Goal: Information Seeking & Learning: Understand process/instructions

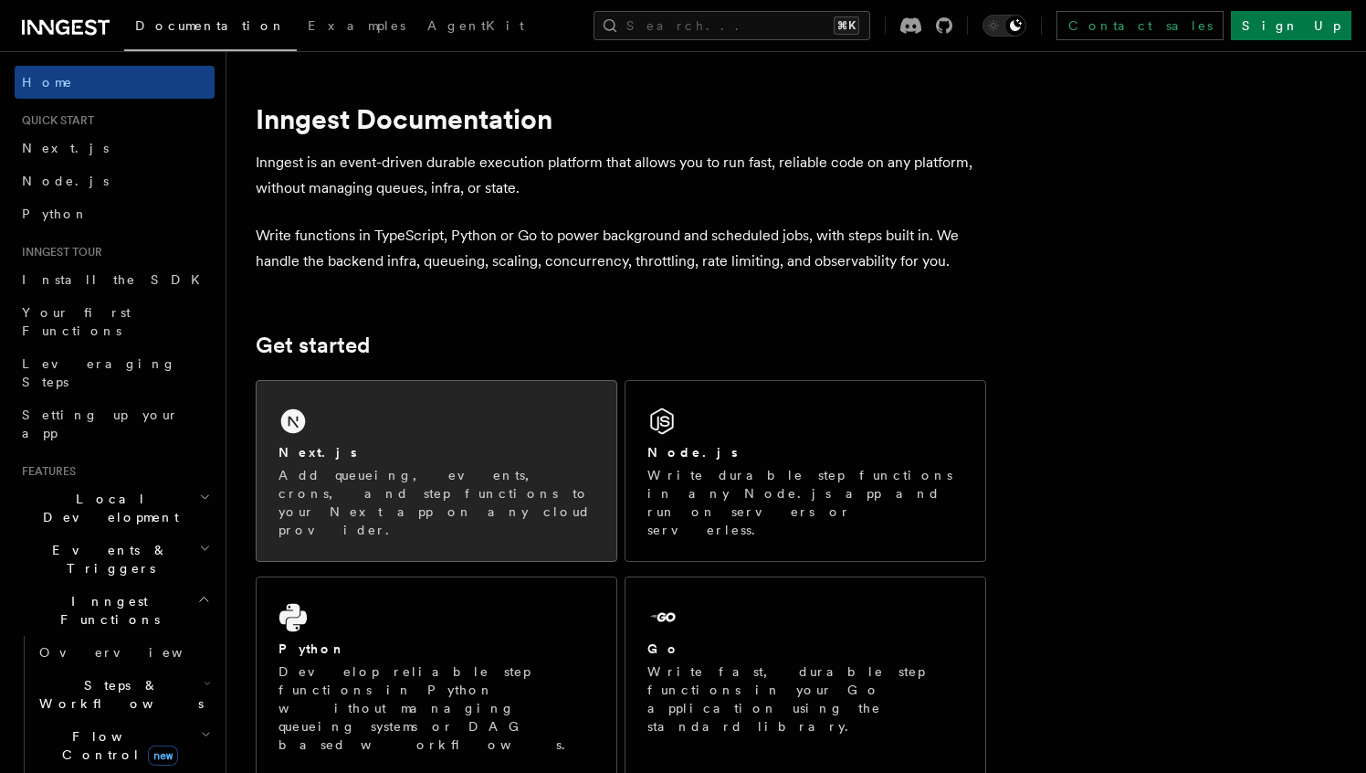
click at [353, 435] on div "Next.js Add queueing, events, crons, and step functions to your Next app on any…" at bounding box center [437, 471] width 360 height 180
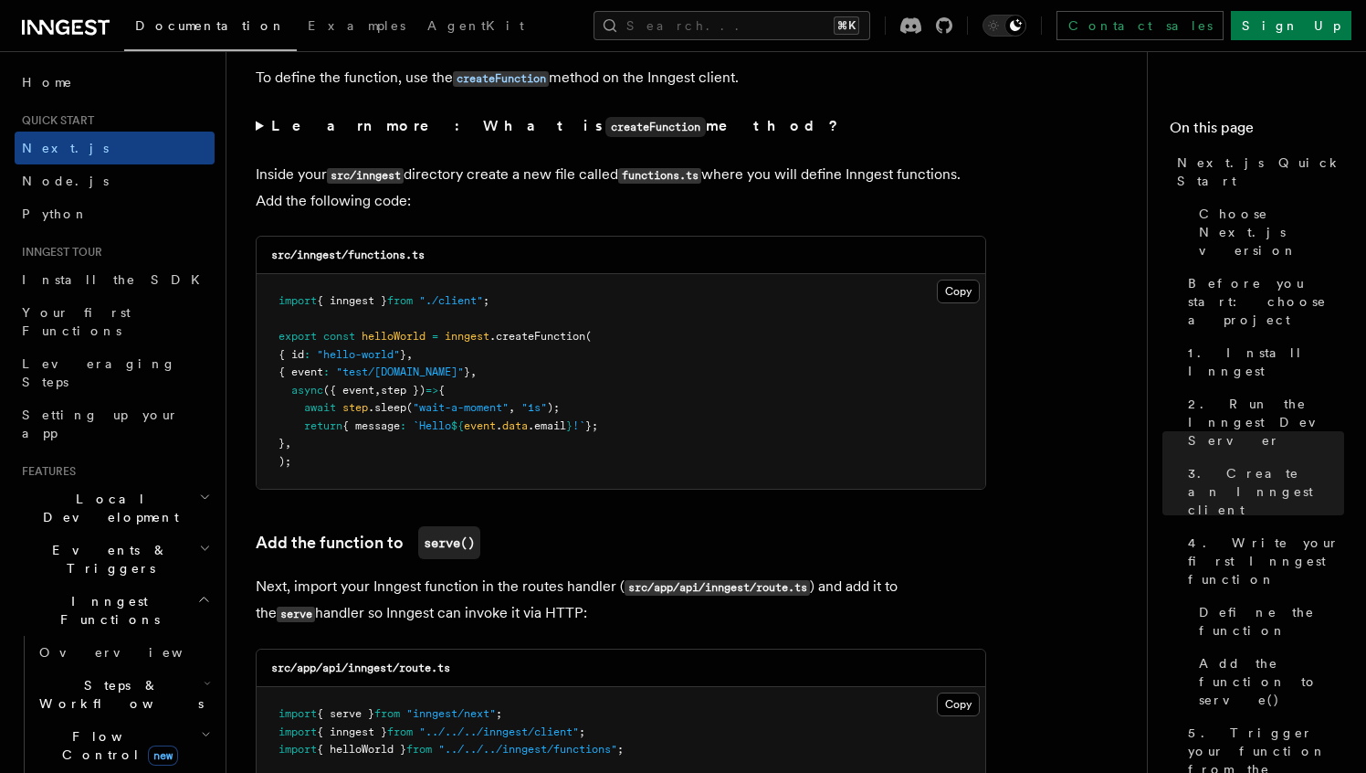
scroll to position [3165, 0]
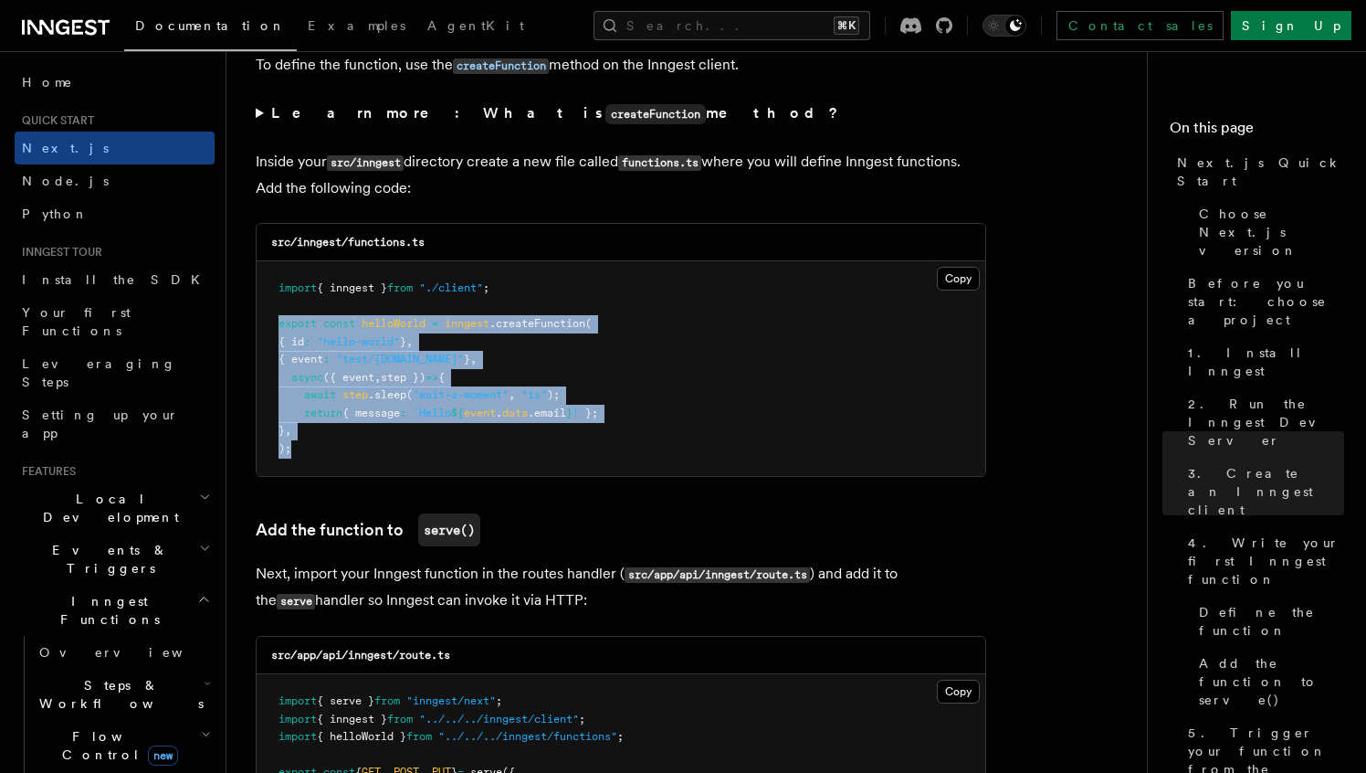
drag, startPoint x: 300, startPoint y: 452, endPoint x: 280, endPoint y: 332, distance: 122.1
click at [280, 332] on pre "import { inngest } from "./client" ; export const helloWorld = inngest .createF…" at bounding box center [621, 368] width 729 height 215
copy code "export const helloWorld = inngest .createFunction ( { id : "hello-world" } , { …"
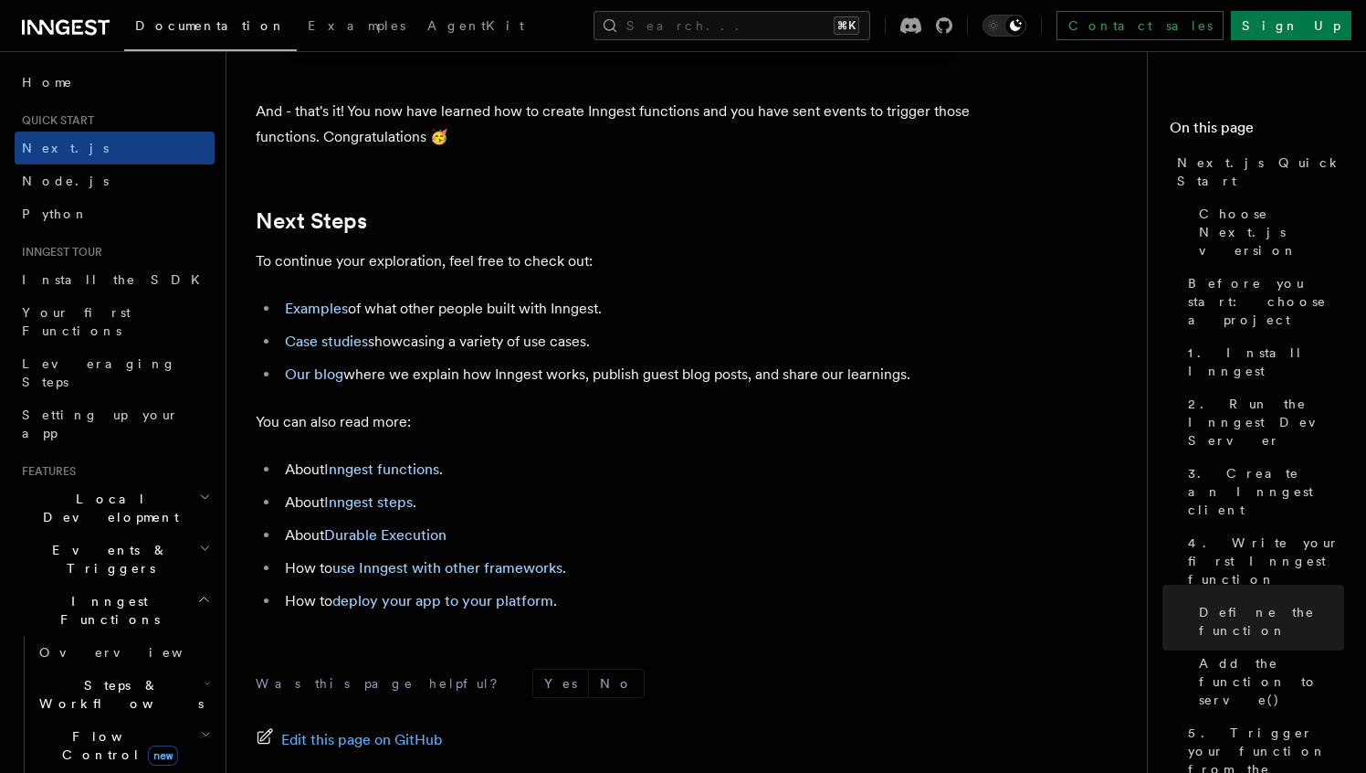
scroll to position [11539, 0]
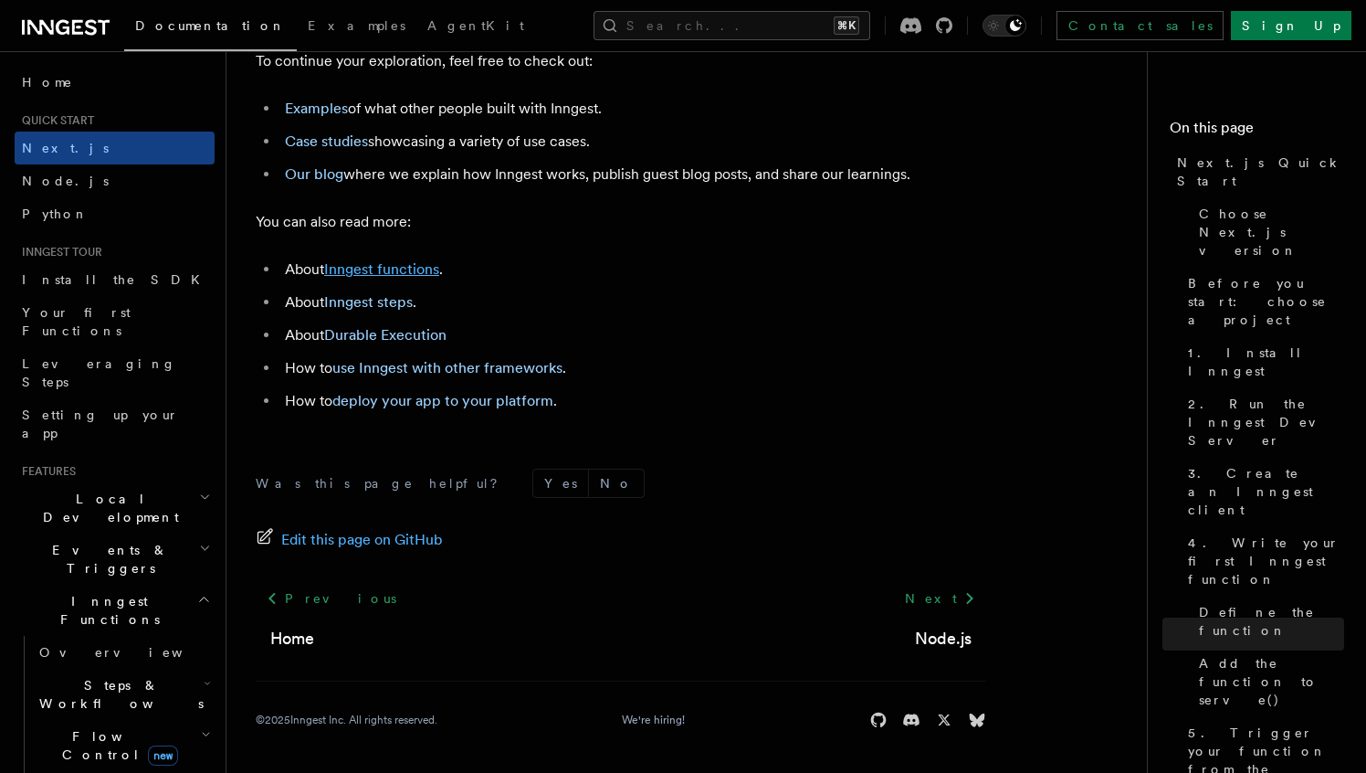
click at [380, 275] on link "Inngest functions" at bounding box center [381, 268] width 115 height 17
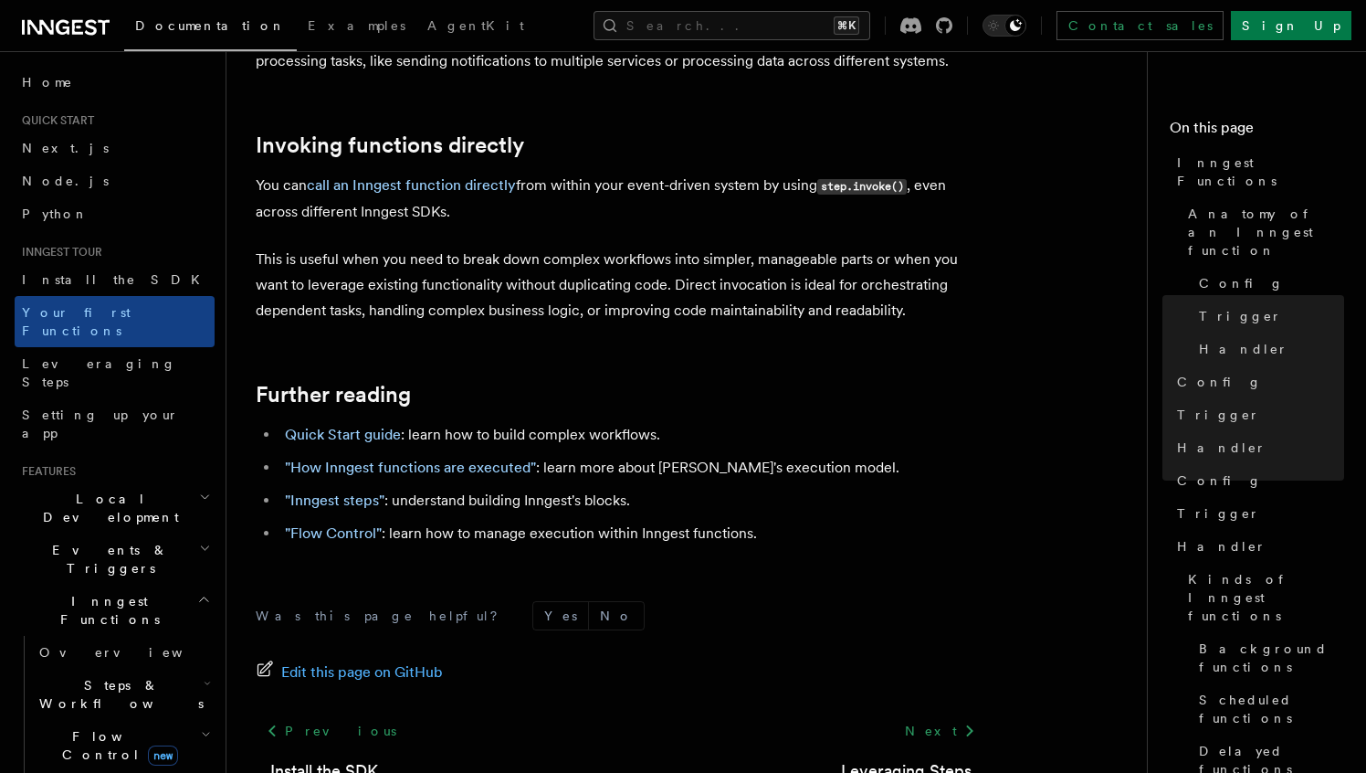
scroll to position [3709, 0]
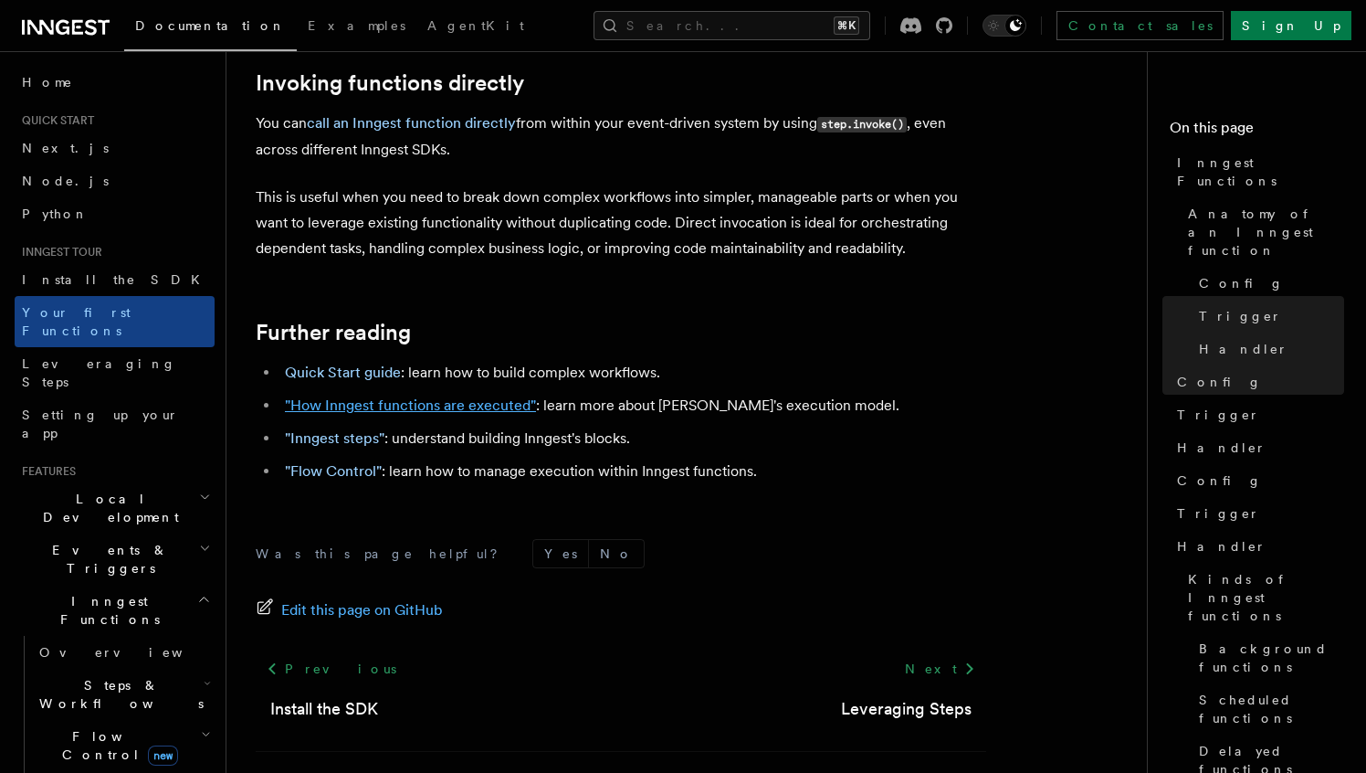
click at [328, 396] on link ""How Inngest functions are executed"" at bounding box center [410, 404] width 251 height 17
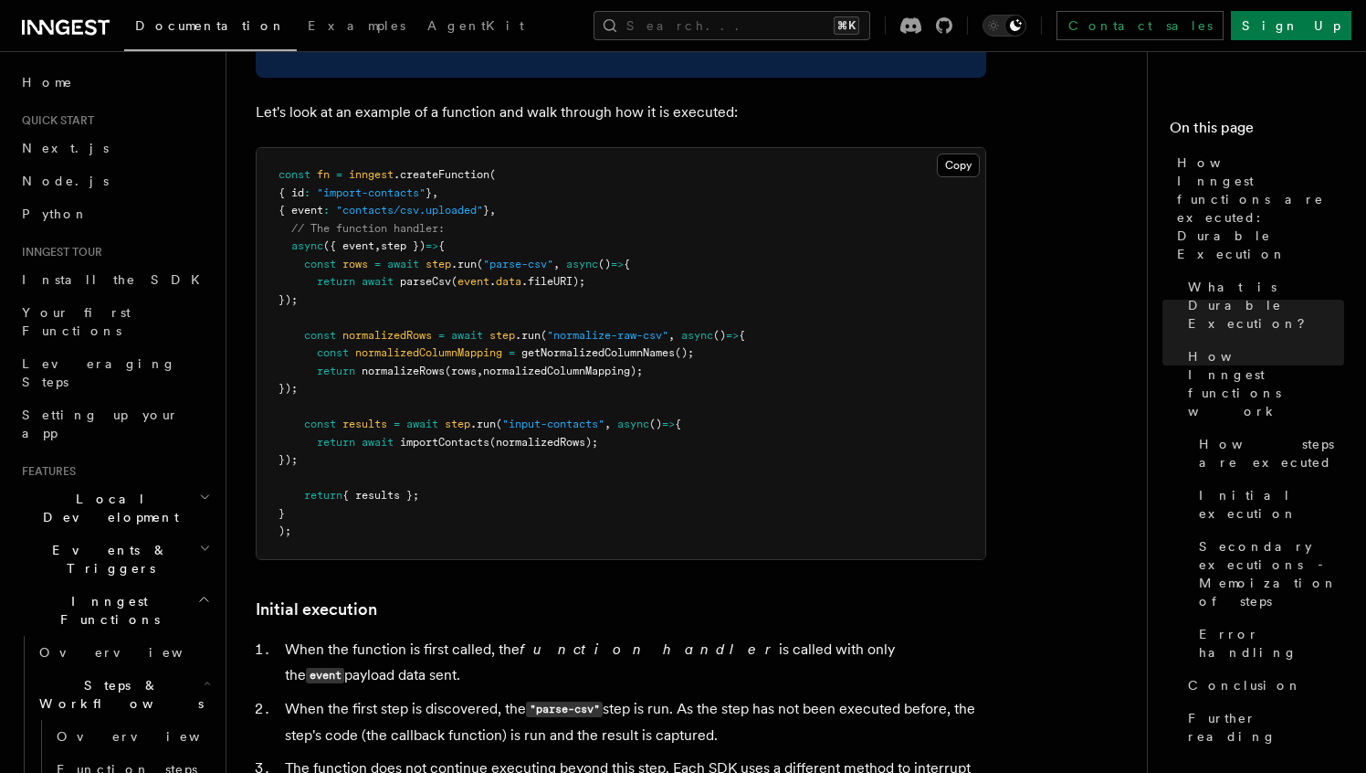
scroll to position [1731, 0]
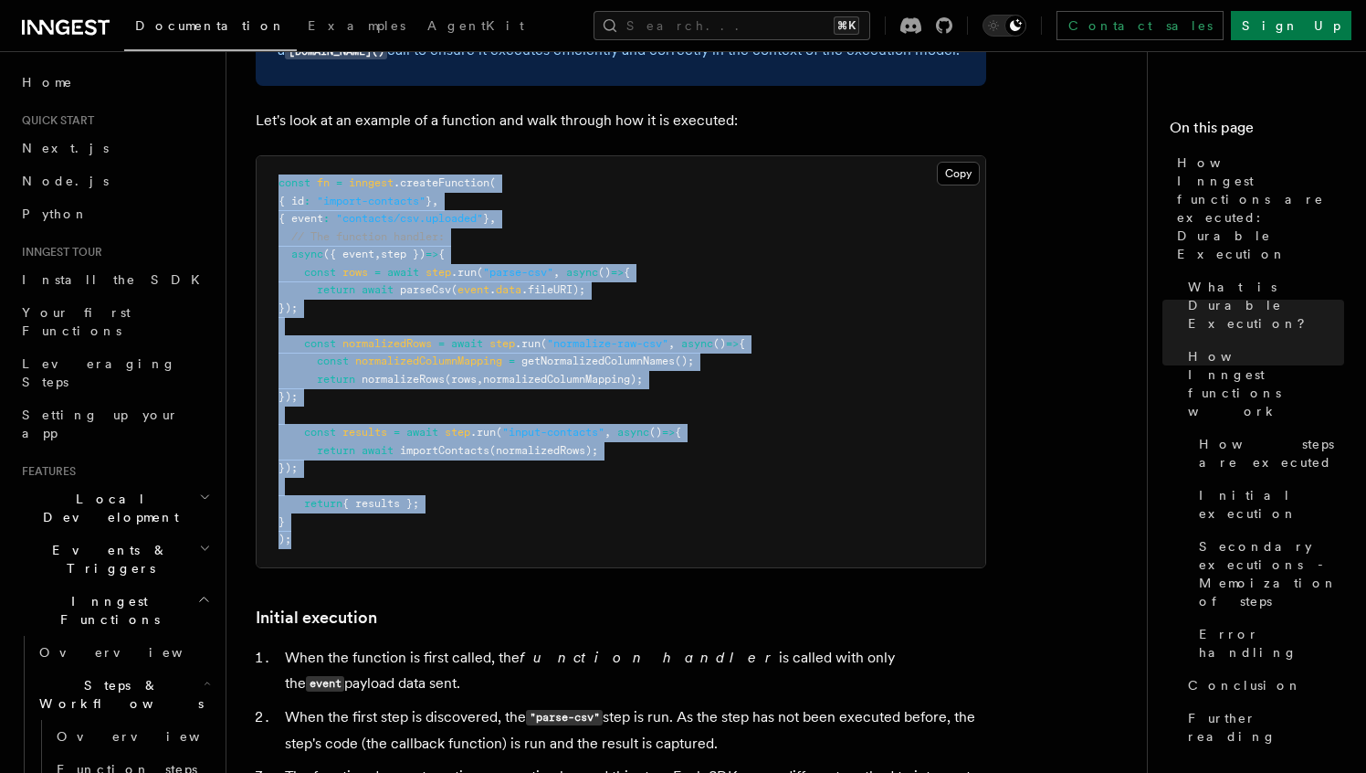
drag, startPoint x: 301, startPoint y: 497, endPoint x: 269, endPoint y: 138, distance: 360.4
click at [269, 156] on pre "const fn = inngest .createFunction ( { id : "import-contacts" } , { event : "co…" at bounding box center [621, 361] width 729 height 411
copy code "const fn = inngest .createFunction ( { id : "import-contacts" } , { event : "co…"
click at [634, 252] on pre "const fn = inngest .createFunction ( { id : "import-contacts" } , { event : "co…" at bounding box center [621, 361] width 729 height 411
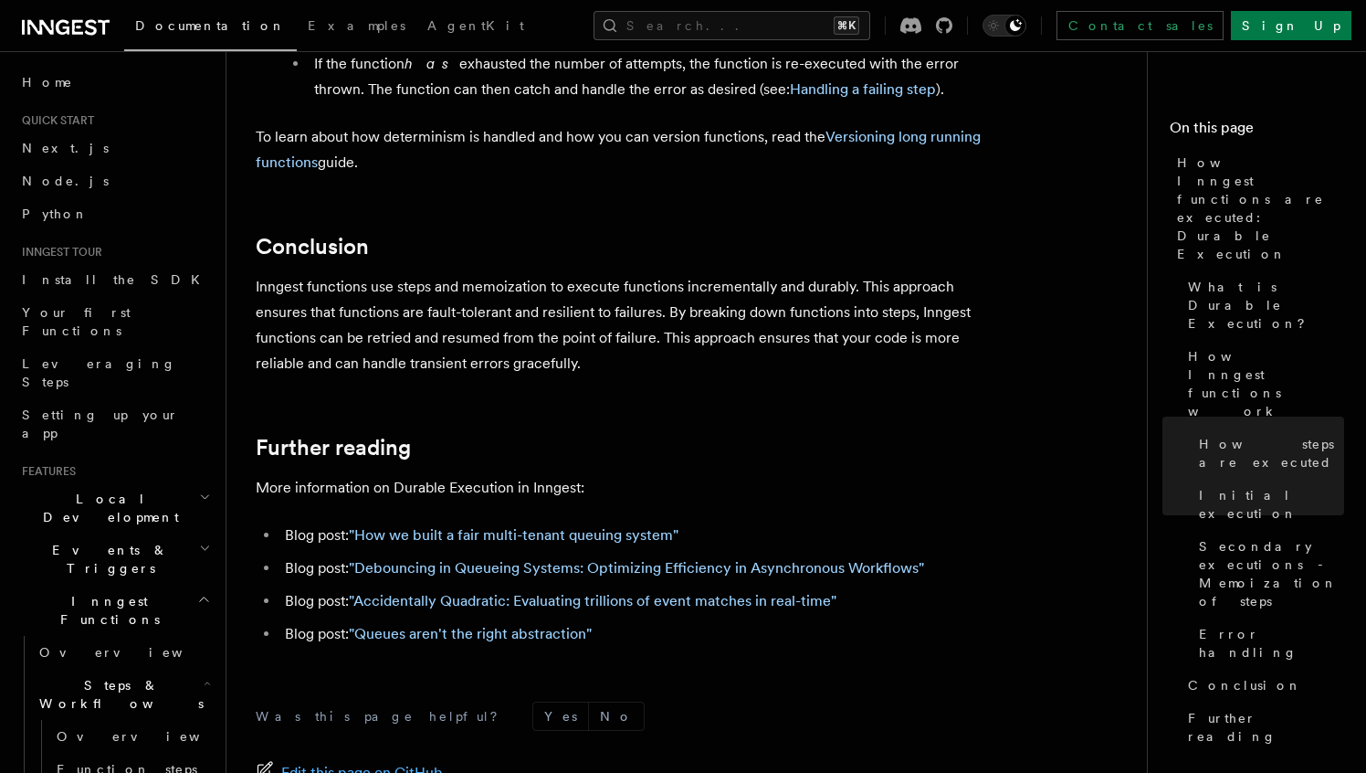
scroll to position [3557, 0]
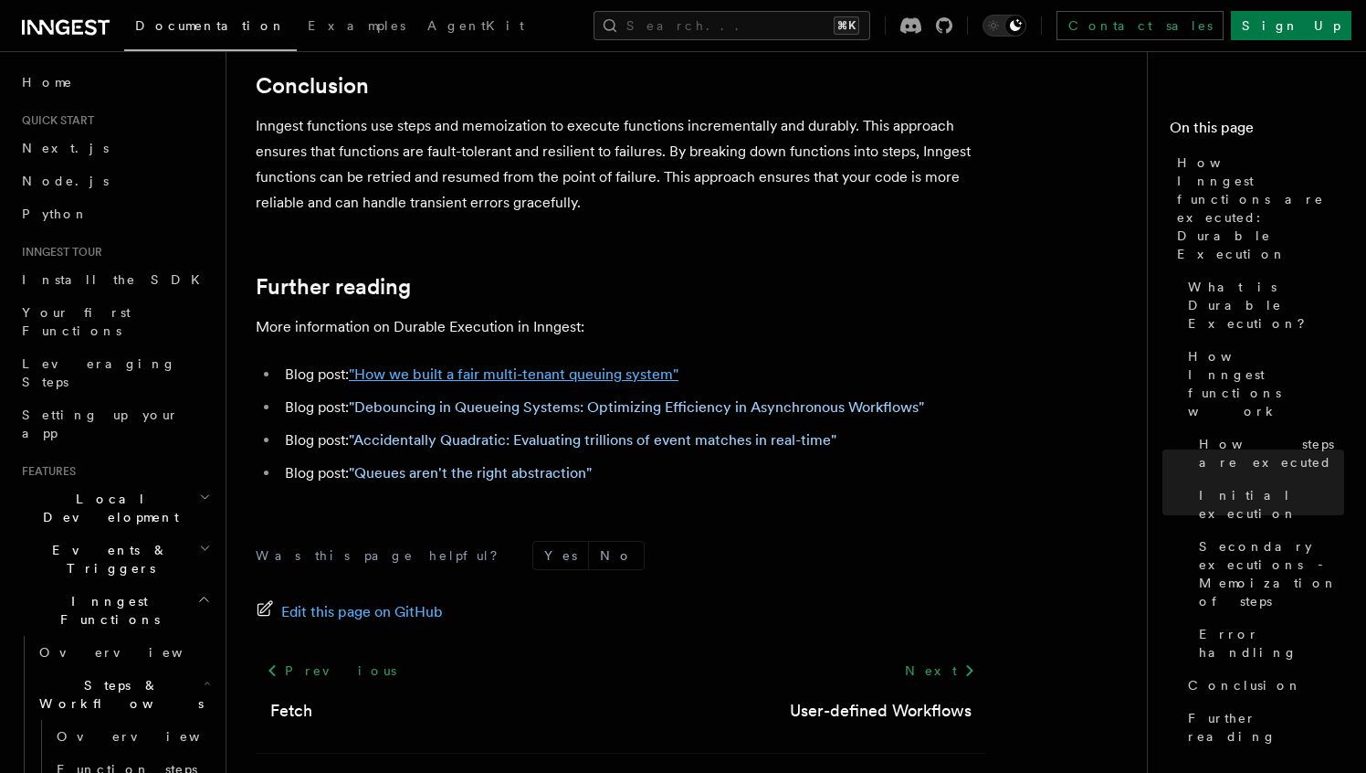
click at [492, 365] on link ""How we built a fair multi-tenant queuing system"" at bounding box center [514, 373] width 330 height 17
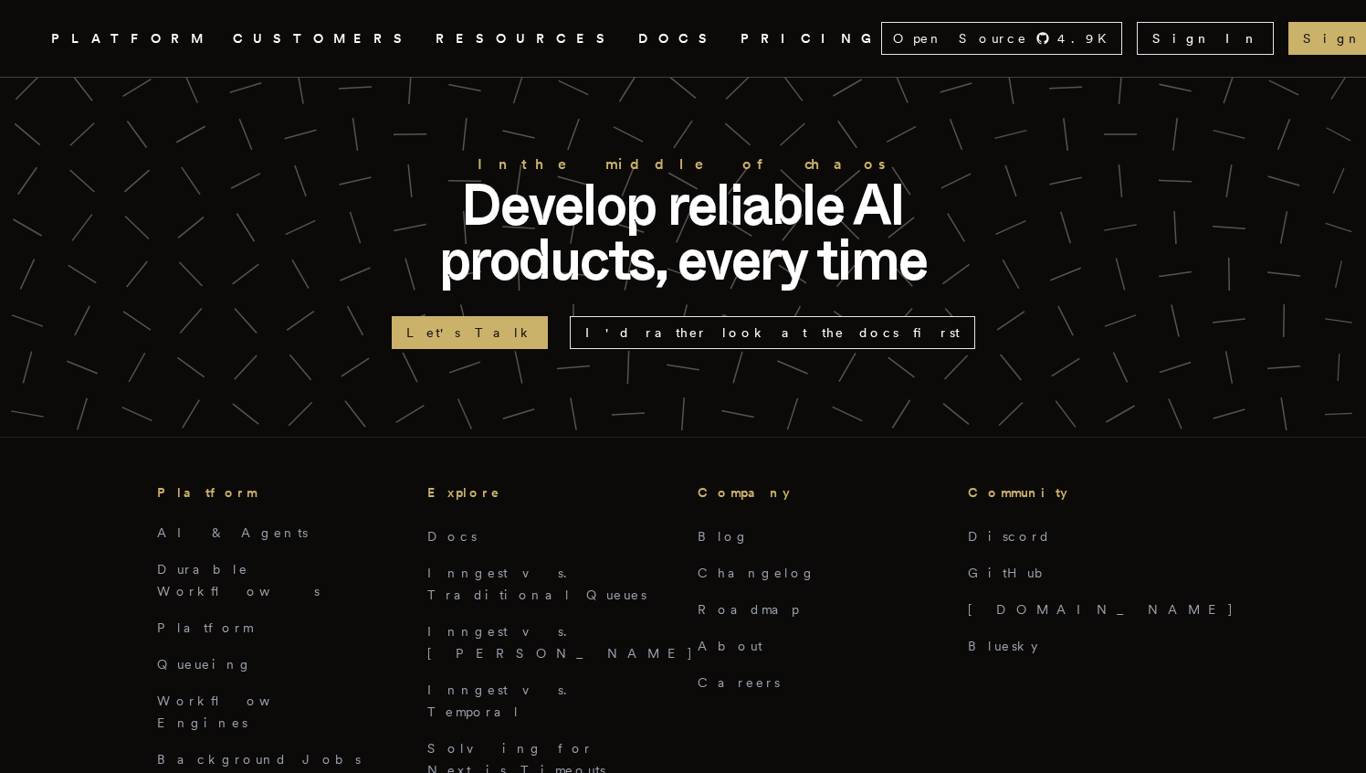
scroll to position [6703, 0]
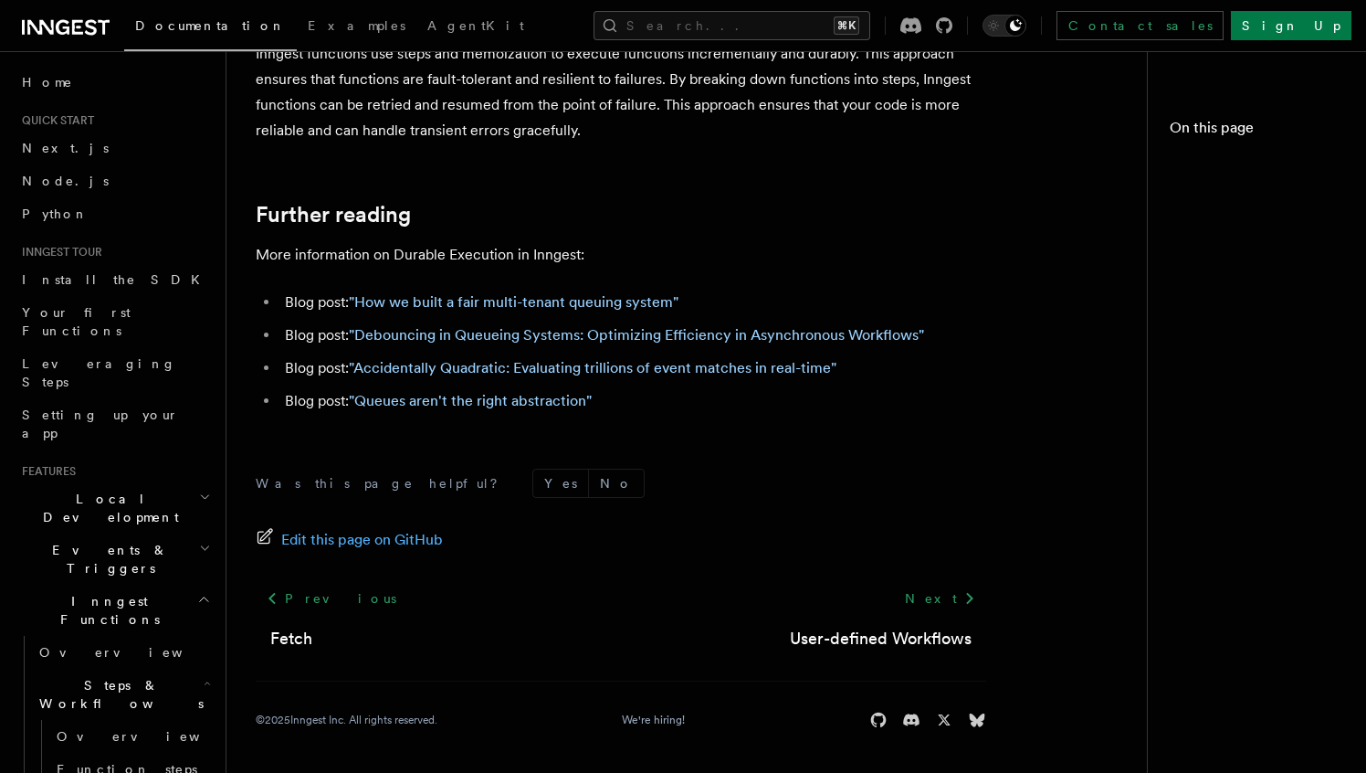
scroll to position [3557, 0]
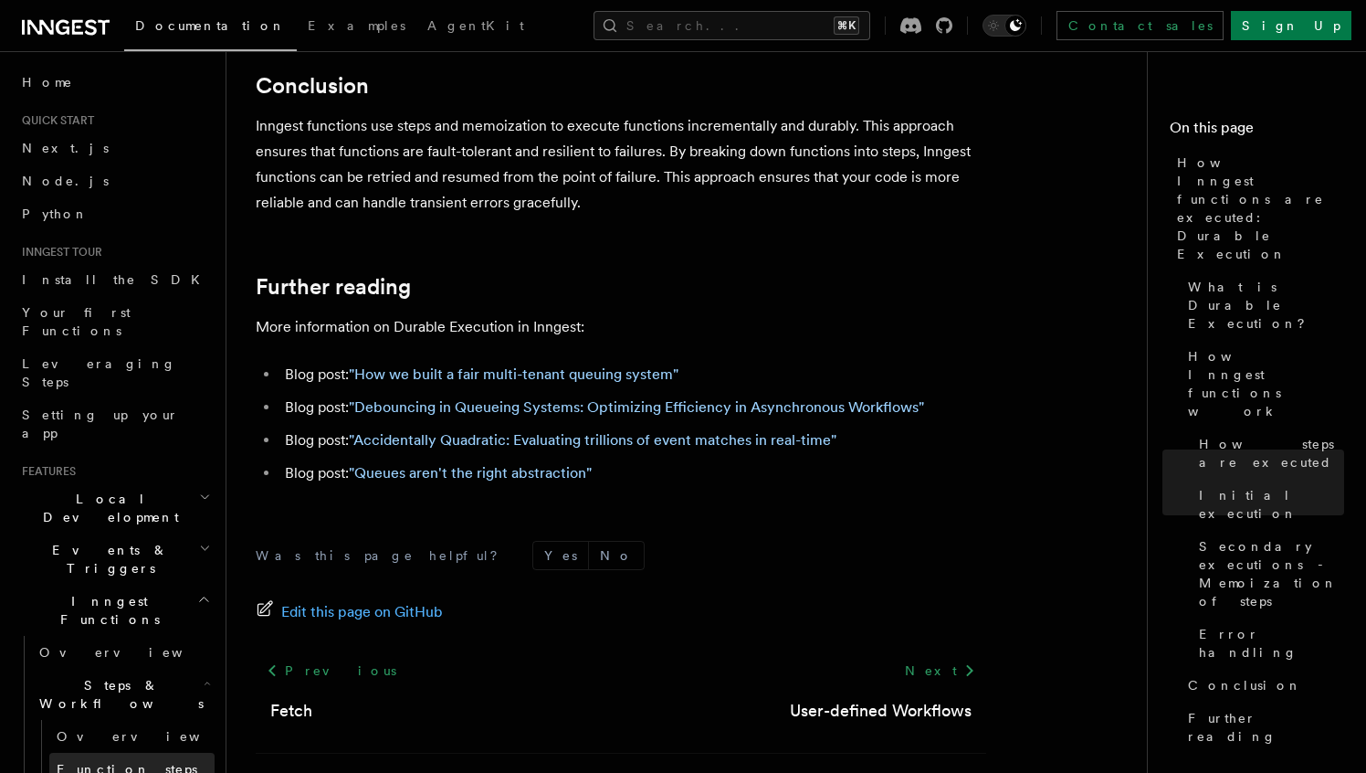
click at [92, 762] on span "Function steps" at bounding box center [127, 769] width 141 height 15
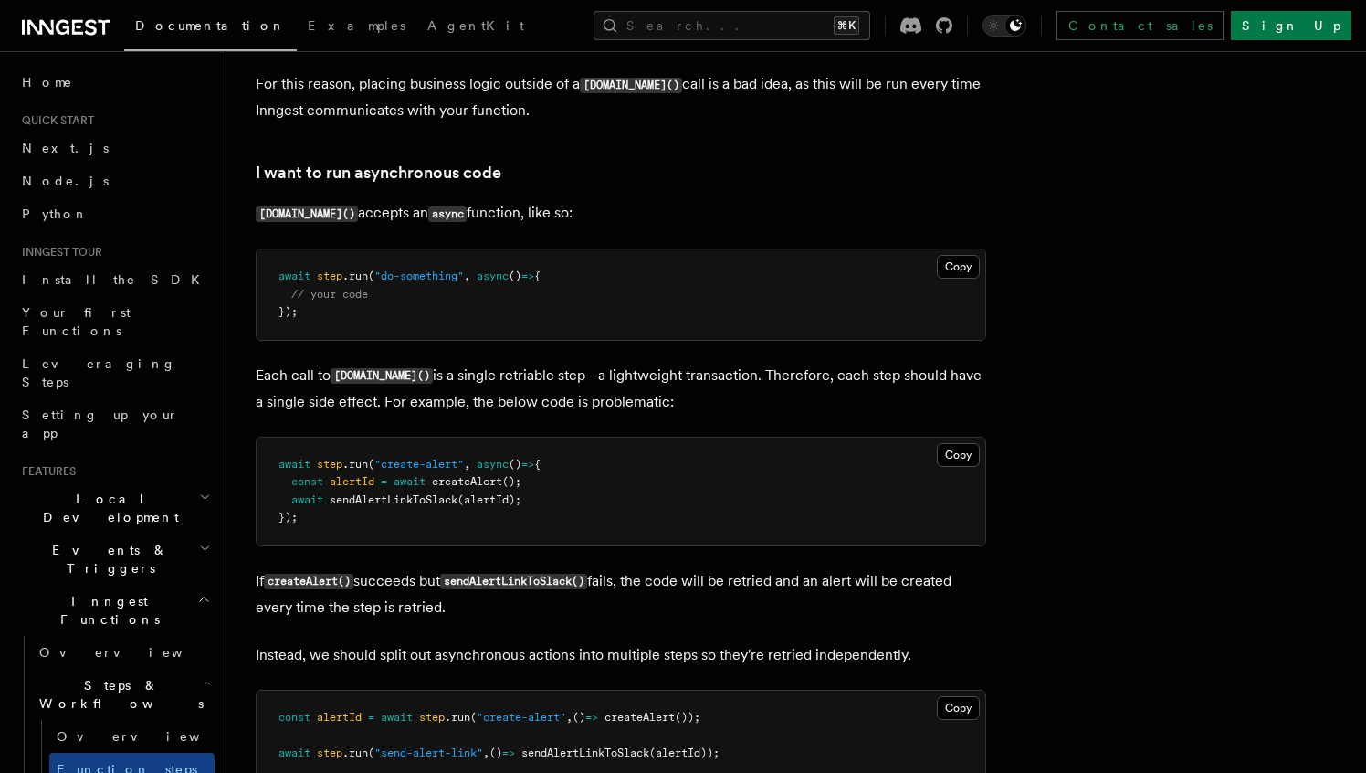
scroll to position [3956, 0]
